Goal: Information Seeking & Learning: Find specific page/section

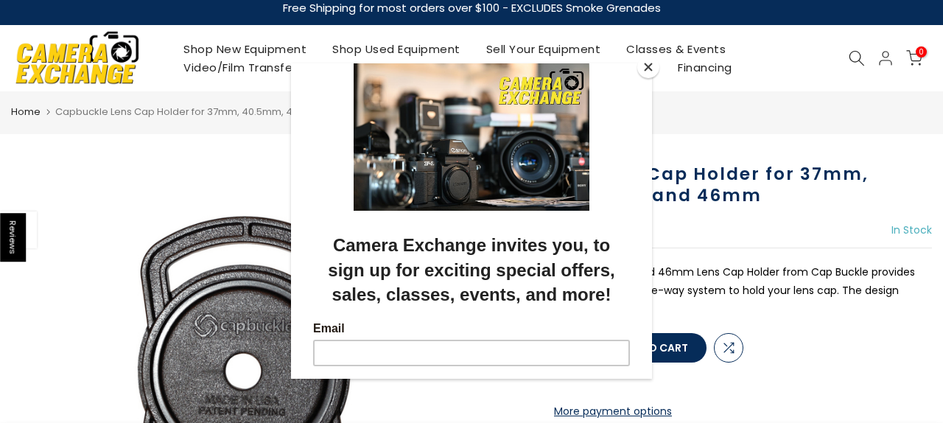
scroll to position [7, 0]
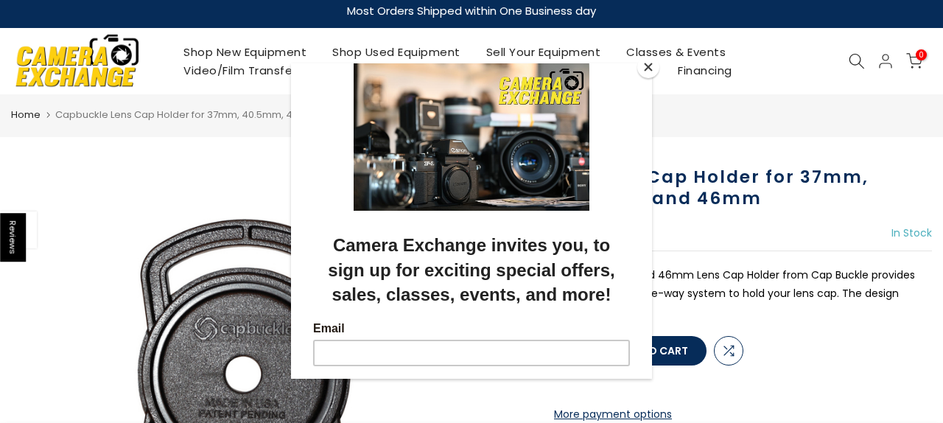
click at [642, 64] on button "Close" at bounding box center [648, 67] width 22 height 22
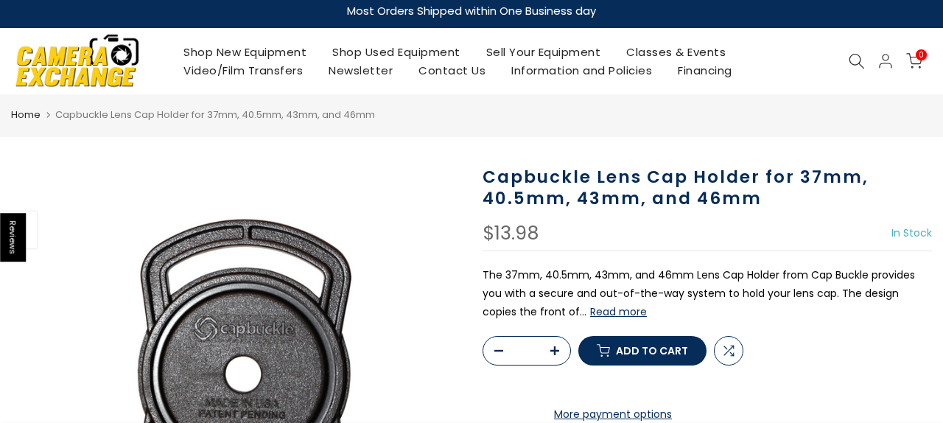
click at [544, 169] on h1 "Capbuckle Lens Cap Holder for 37mm, 40.5mm, 43mm, and 46mm" at bounding box center [706, 187] width 449 height 43
copy h1 "Capbuckle"
click at [860, 55] on icon at bounding box center [857, 61] width 16 height 16
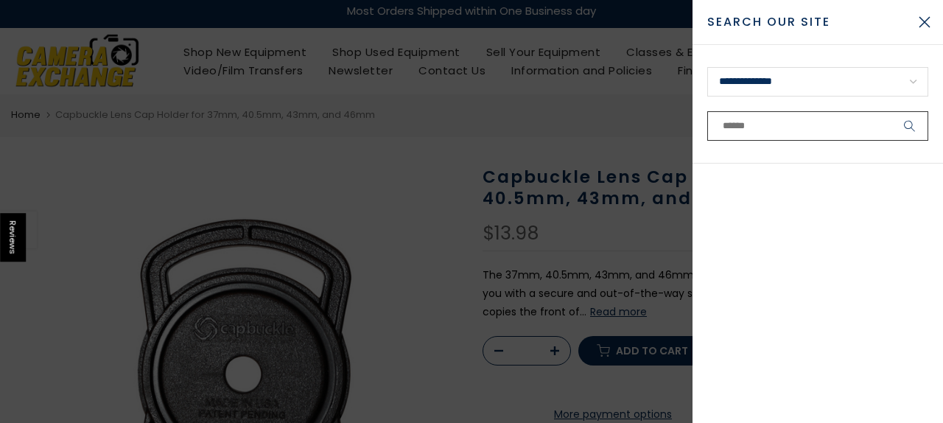
paste input "*********"
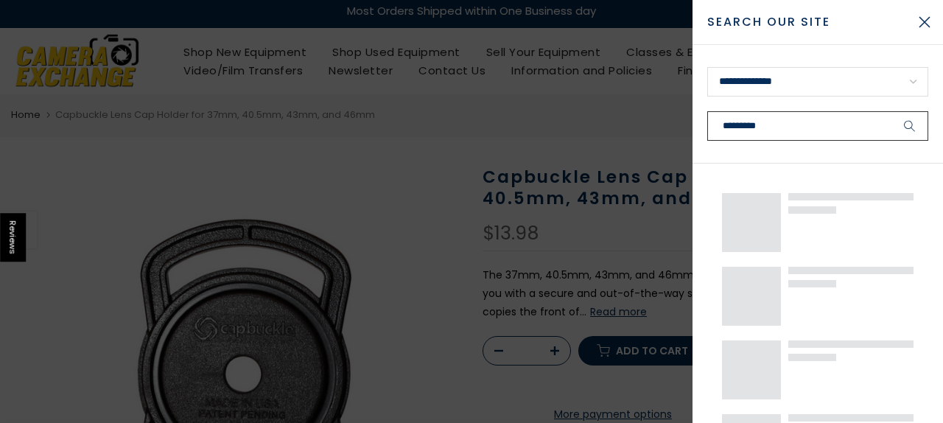
type input "*********"
click at [891, 111] on button "submit" at bounding box center [909, 125] width 37 height 29
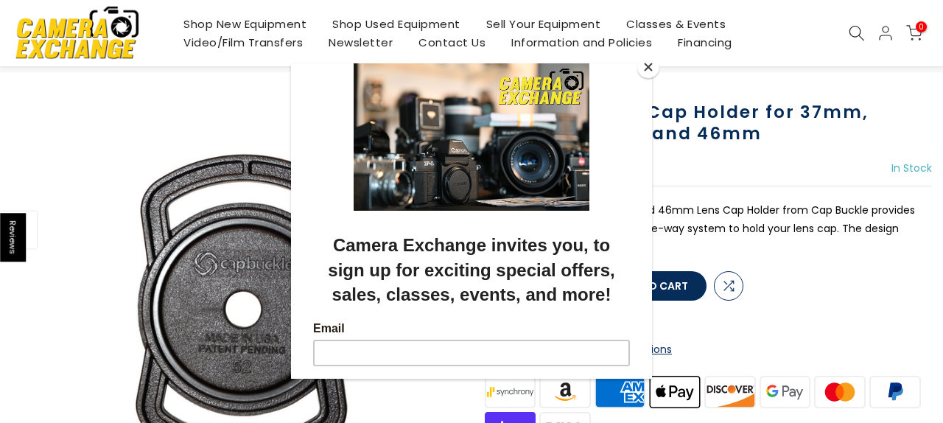
scroll to position [77, 0]
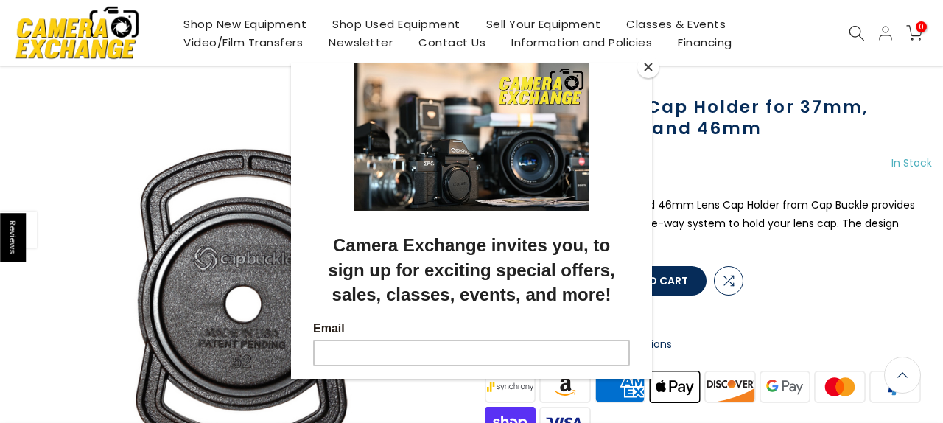
click at [646, 76] on button "Close" at bounding box center [648, 67] width 22 height 22
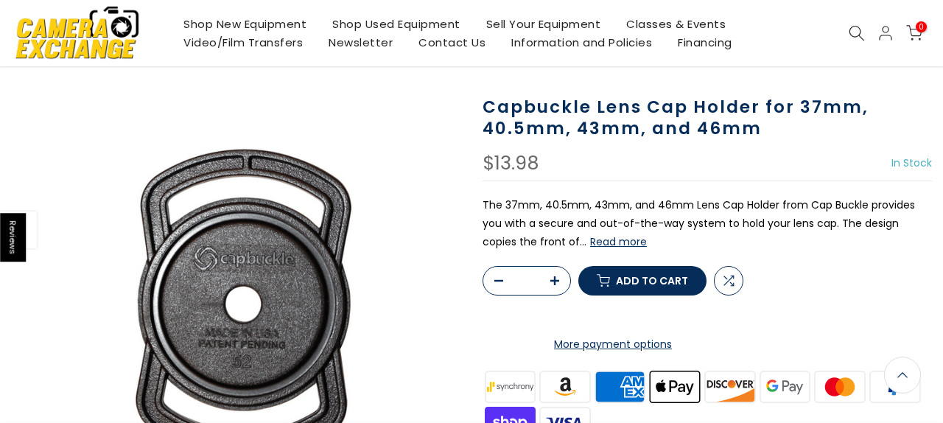
scroll to position [75, 0]
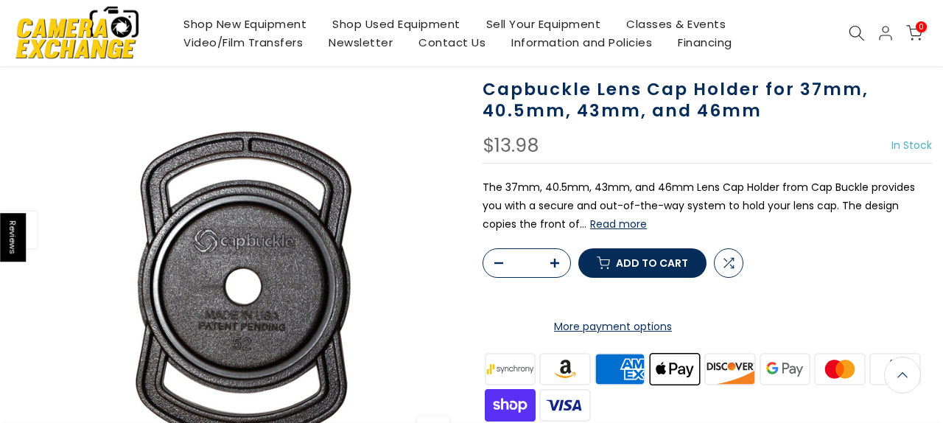
click at [614, 222] on button "Read more" at bounding box center [618, 223] width 57 height 13
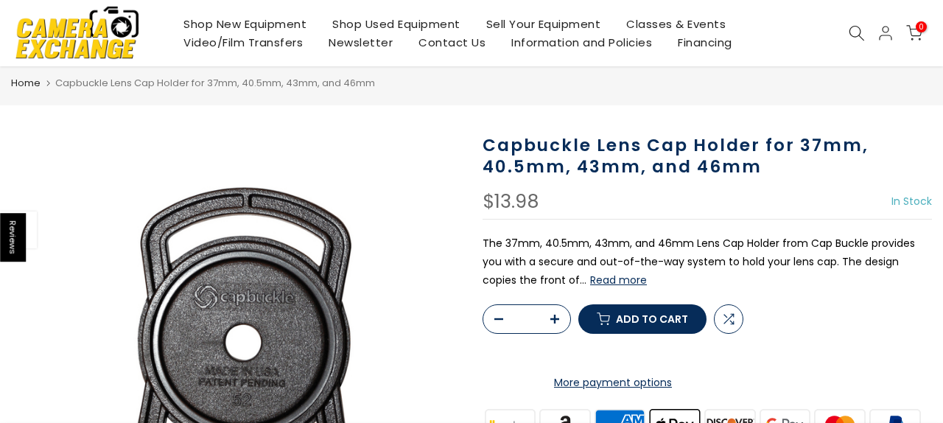
scroll to position [40, 0]
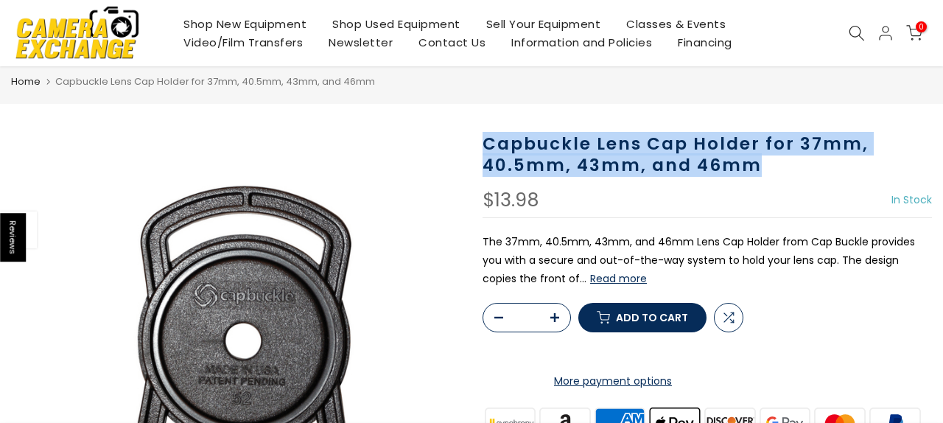
drag, startPoint x: 762, startPoint y: 160, endPoint x: 482, endPoint y: 149, distance: 280.1
click at [482, 149] on div "Capbuckle Lens Cap Holder for 37mm, 40.5mm, 43mm, and 46mm $13.98 In Stock Pre …" at bounding box center [706, 417] width 471 height 569
copy h1 "Capbuckle Lens Cap Holder for 37mm, 40.5mm, 43mm, and 46mm"
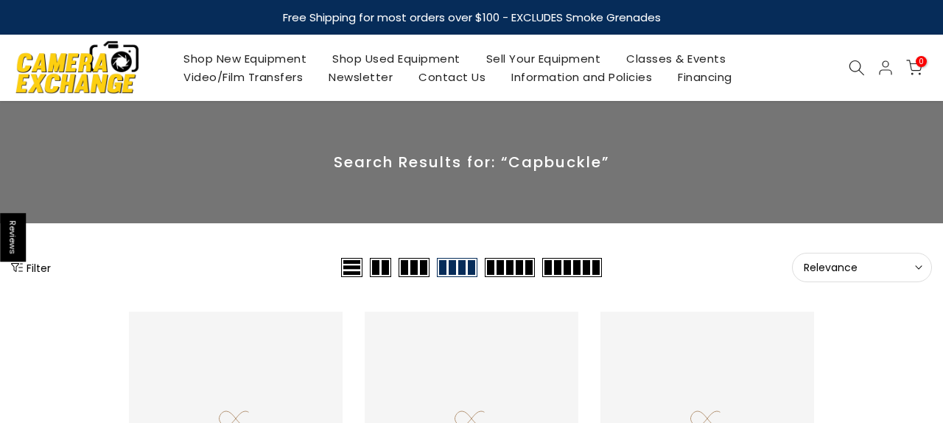
scroll to position [257, 0]
